Goal: Task Accomplishment & Management: Manage account settings

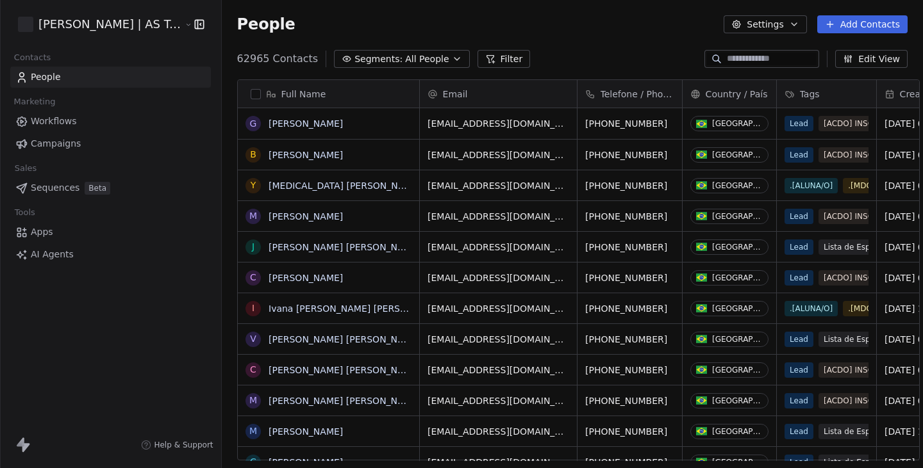
scroll to position [412, 713]
click at [193, 27] on icon "button" at bounding box center [199, 24] width 13 height 13
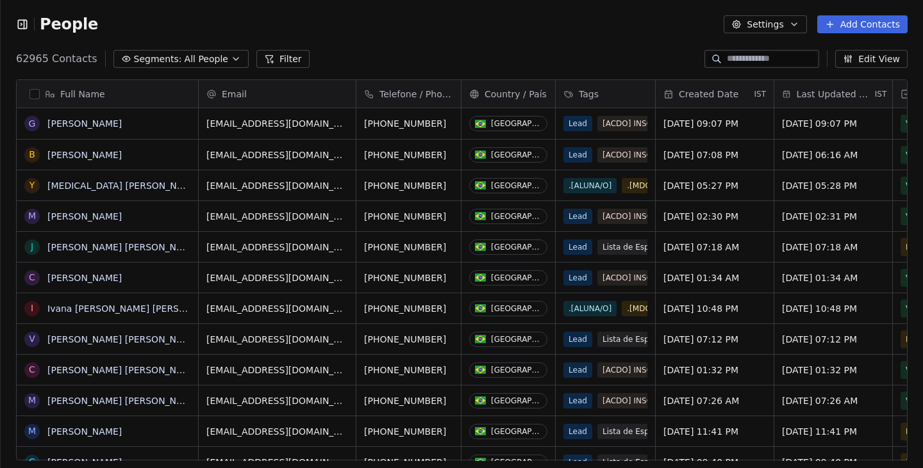
scroll to position [0, 1]
click at [18, 24] on icon "button" at bounding box center [22, 24] width 8 height 8
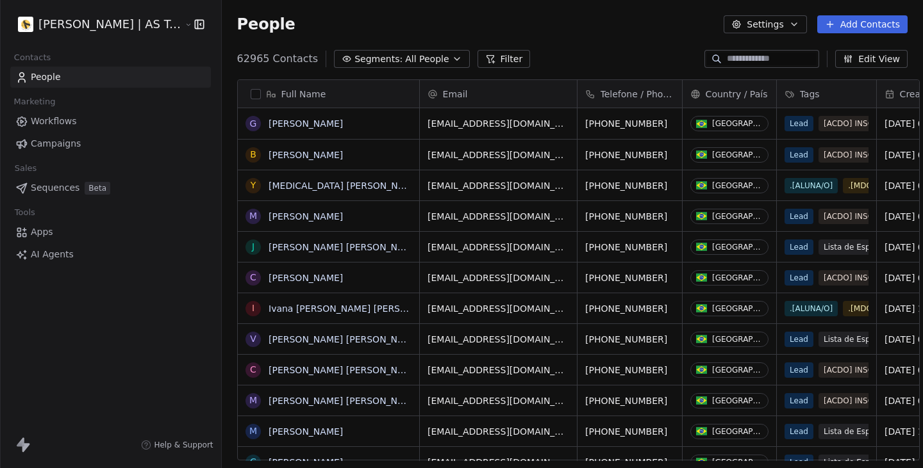
click at [197, 22] on icon "button" at bounding box center [197, 24] width 0 height 8
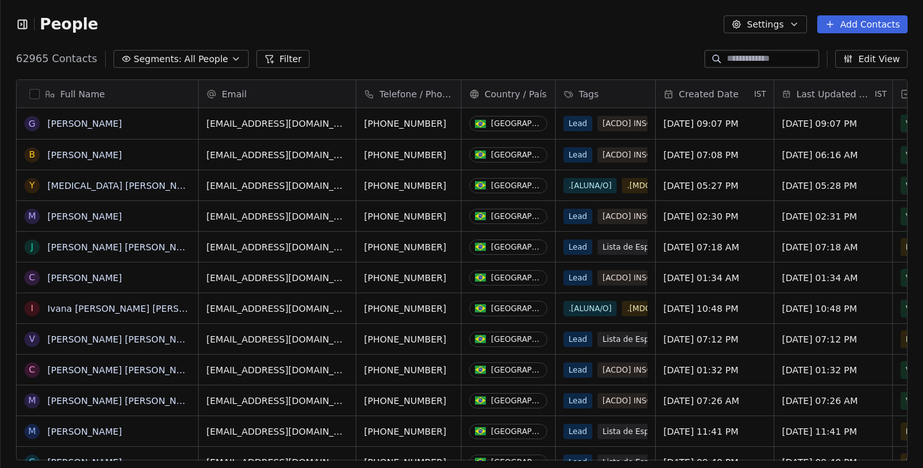
click at [26, 28] on icon "button" at bounding box center [22, 24] width 8 height 8
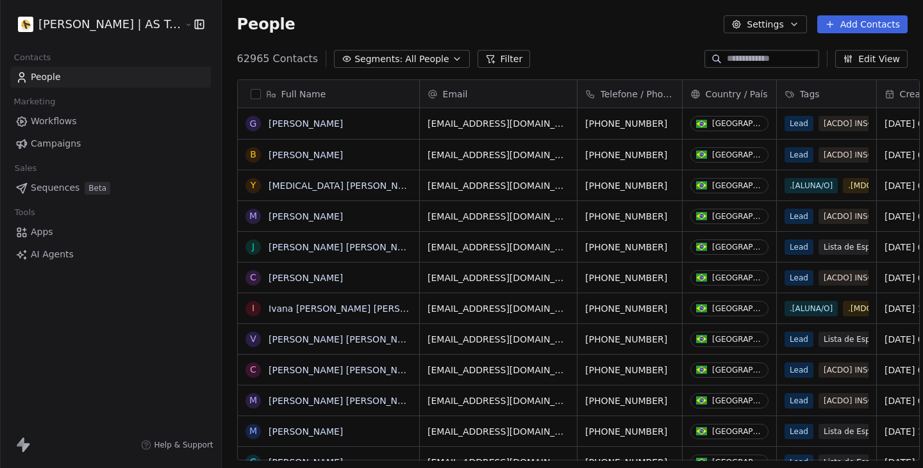
click at [222, 34] on div "People Settings Add Contacts" at bounding box center [572, 24] width 701 height 49
click at [167, 24] on html "Amanda Schultz | AS Treinamentos Contacts People Marketing Workflows Campaigns …" at bounding box center [461, 234] width 923 height 468
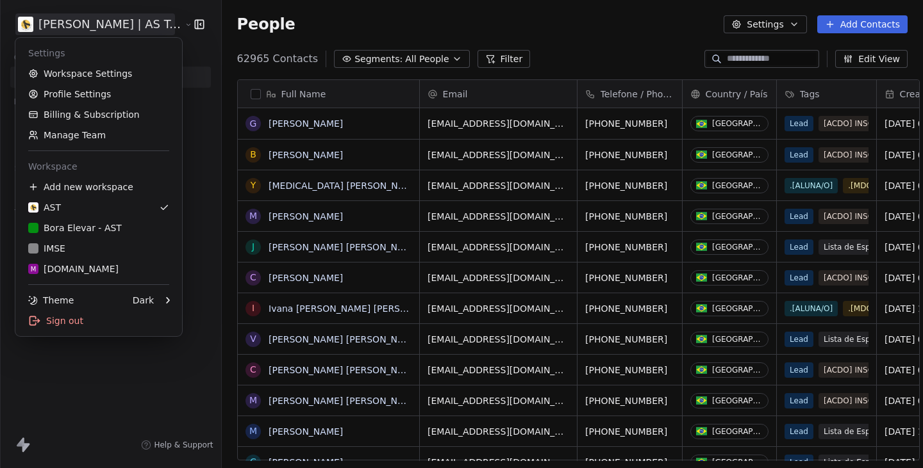
click at [167, 24] on html "Amanda Schultz | AS Treinamentos Contacts People Marketing Workflows Campaigns …" at bounding box center [461, 234] width 923 height 468
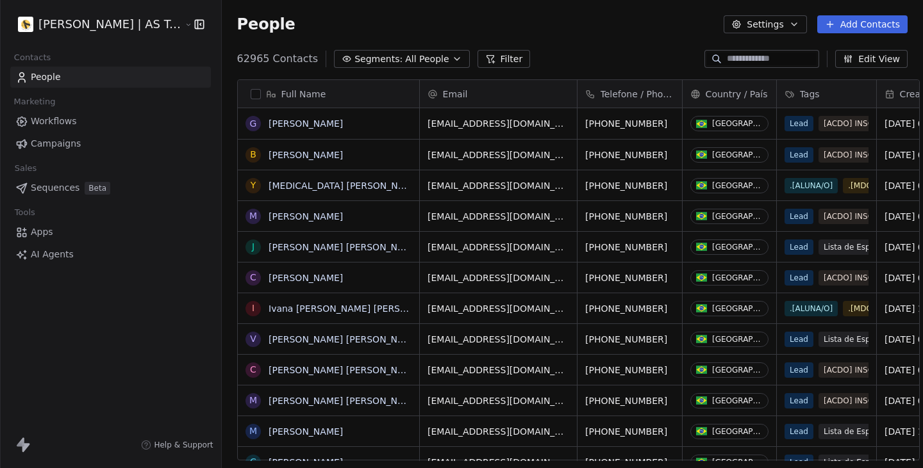
click at [247, 38] on div "People Settings Add Contacts" at bounding box center [572, 24] width 701 height 49
click at [111, 137] on link "Campaigns" at bounding box center [110, 143] width 201 height 21
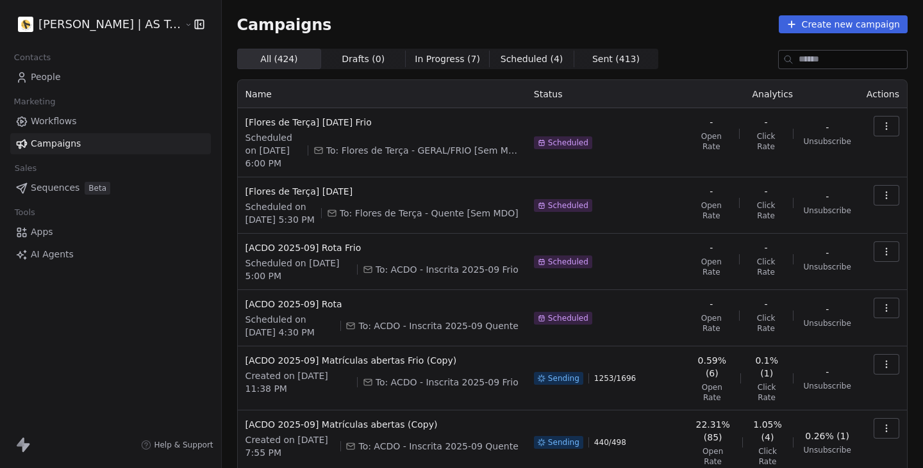
click at [592, 54] on span "Sent ( 413 )" at bounding box center [615, 59] width 47 height 13
click at [408, 47] on div "Campaigns Create new campaign All ( 424 ) All ( 424 ) Drafts ( 0 ) Drafts ( 0 )…" at bounding box center [572, 392] width 670 height 755
click at [415, 53] on span "In Progress ( 7 )" at bounding box center [447, 59] width 65 height 13
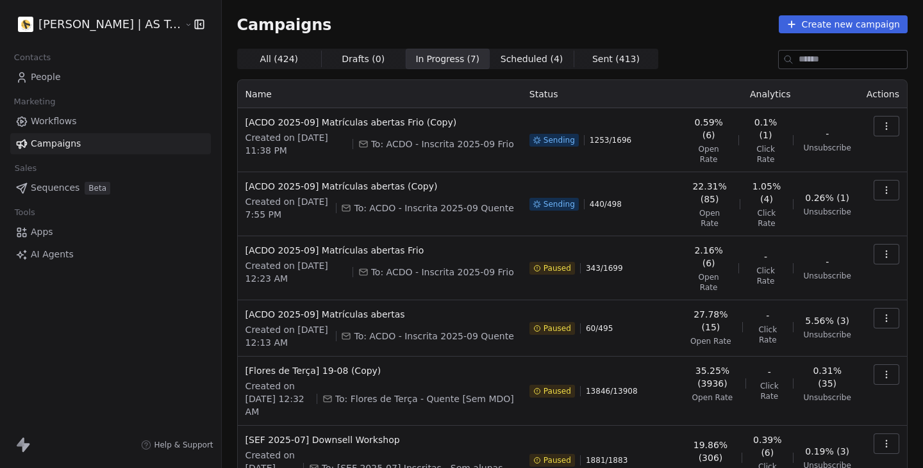
scroll to position [130, 0]
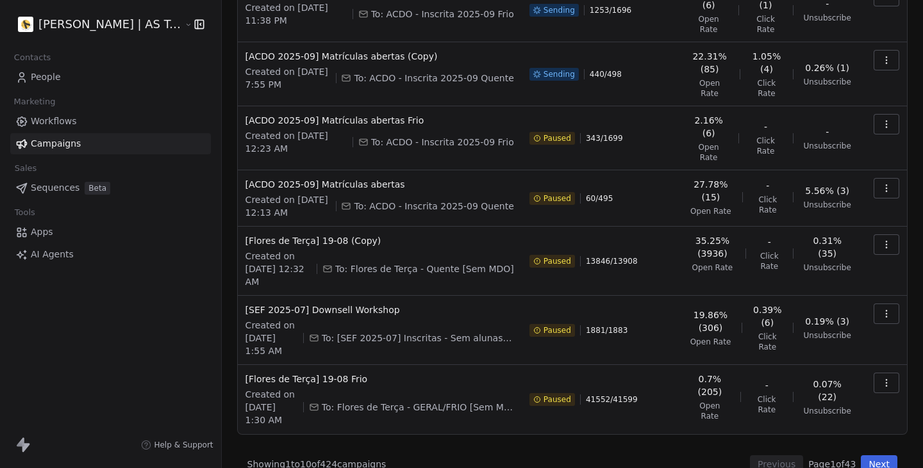
click at [881, 456] on button "Next" at bounding box center [879, 465] width 37 height 18
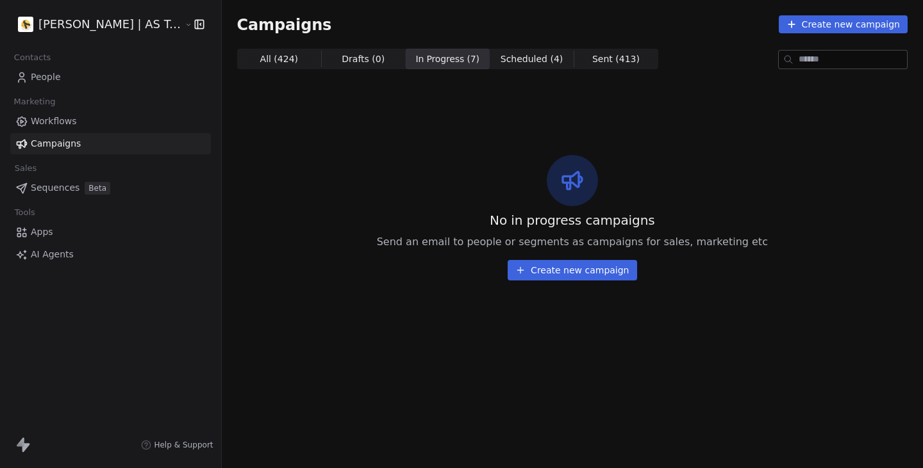
scroll to position [0, 0]
click at [441, 63] on span "In Progress ( 7 )" at bounding box center [447, 59] width 65 height 13
click at [261, 59] on span "All ( 424 )" at bounding box center [279, 59] width 38 height 13
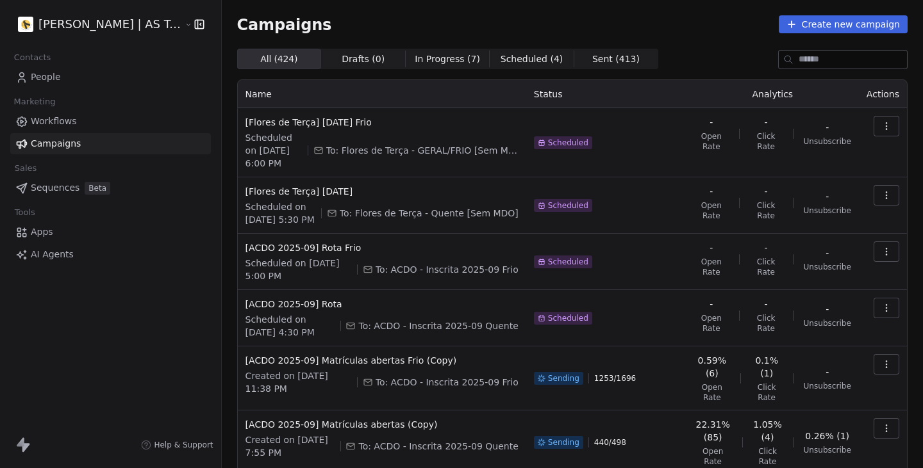
click at [433, 54] on span "In Progress ( 7 )" at bounding box center [447, 59] width 65 height 13
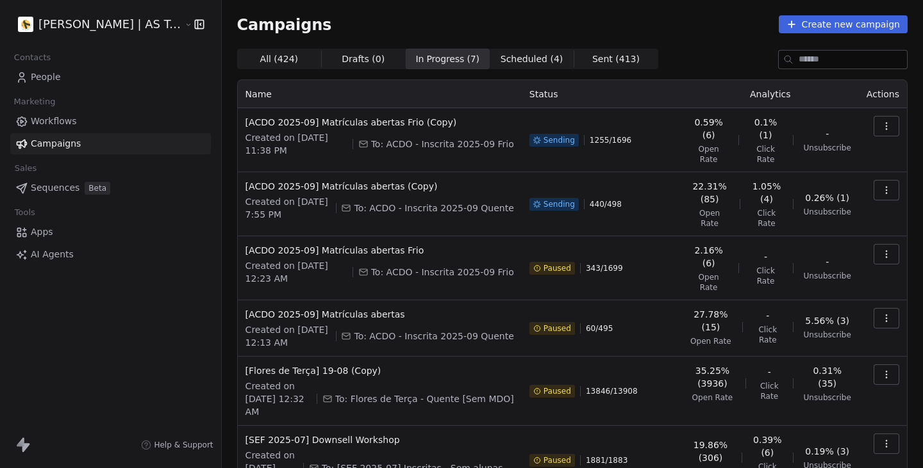
click at [154, 25] on html "Amanda Schultz | AS Treinamentos Contacts People Marketing Workflows Campaigns …" at bounding box center [461, 234] width 923 height 468
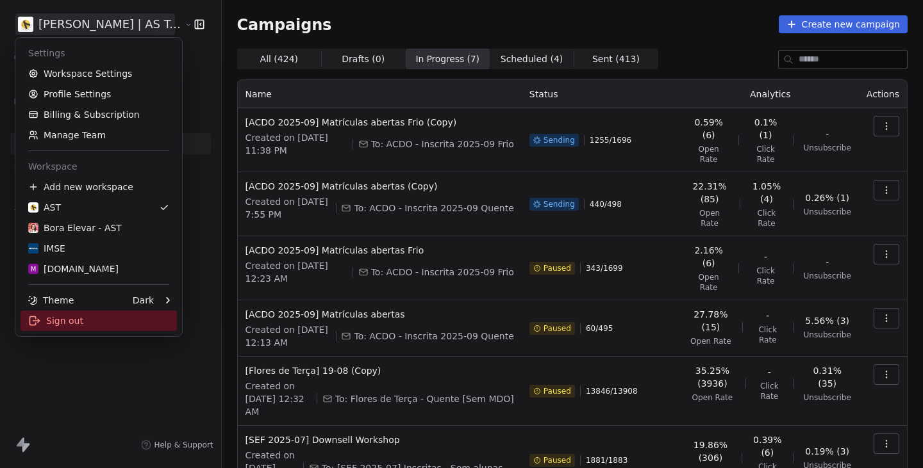
click at [109, 323] on div "Sign out" at bounding box center [99, 321] width 156 height 21
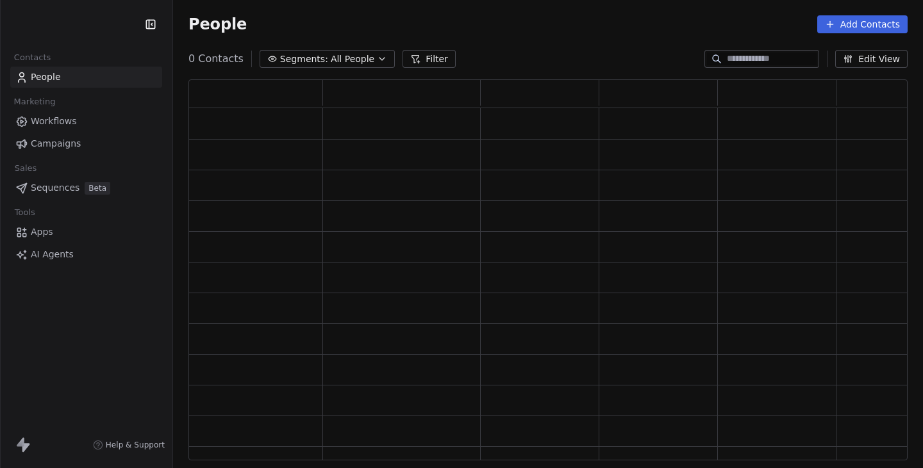
scroll to position [381, 719]
